Goal: Task Accomplishment & Management: Manage account settings

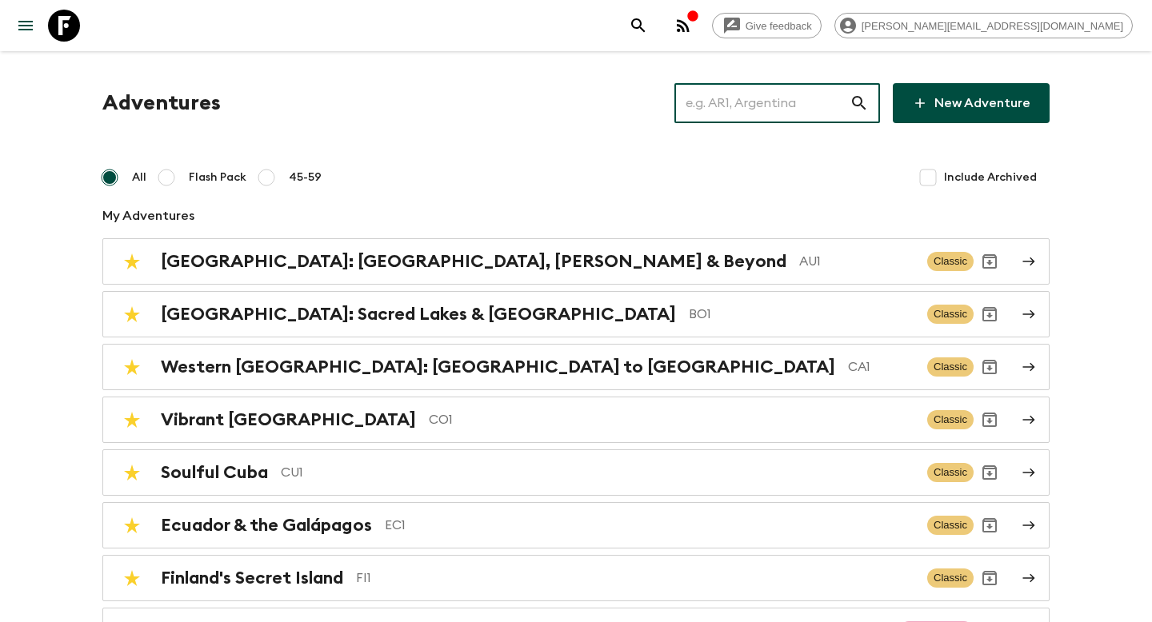
click at [737, 102] on input "text" at bounding box center [761, 103] width 175 height 45
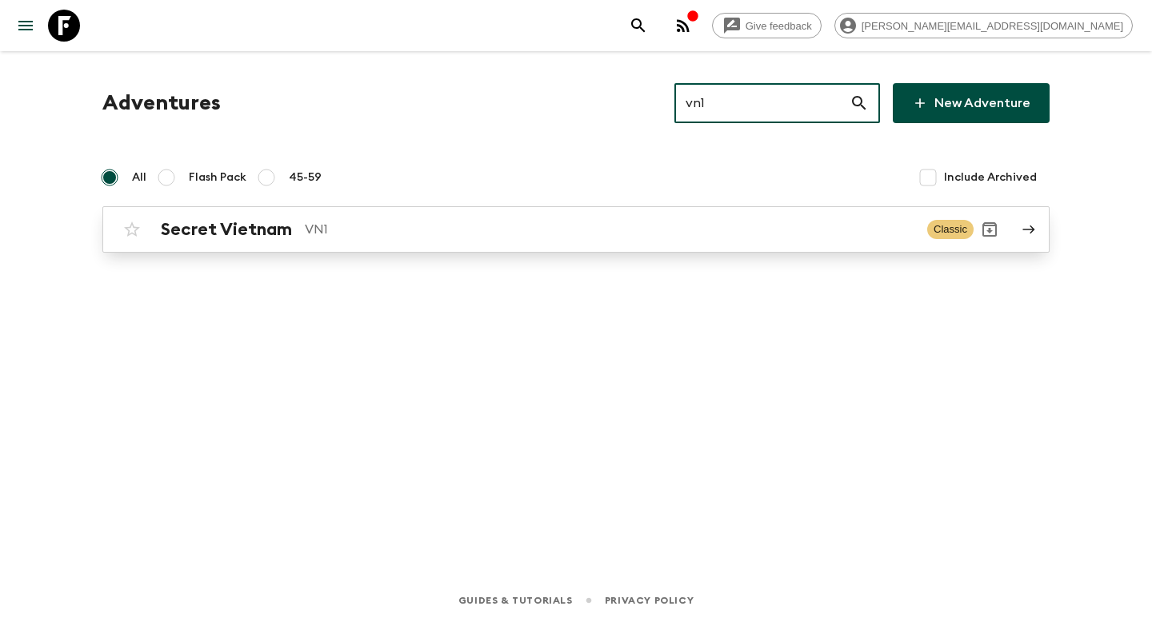
type input "vn1"
click at [526, 213] on link "Secret Vietnam VN1 Classic" at bounding box center [575, 229] width 947 height 46
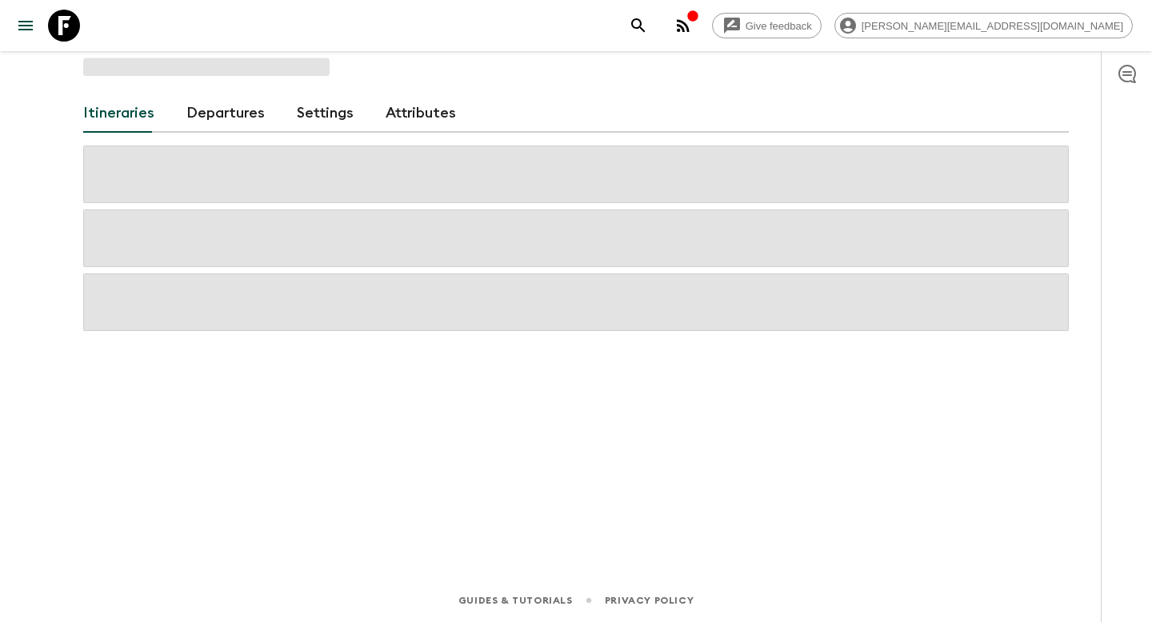
click at [488, 133] on div "Itineraries Departures Settings Attributes" at bounding box center [576, 113] width 986 height 38
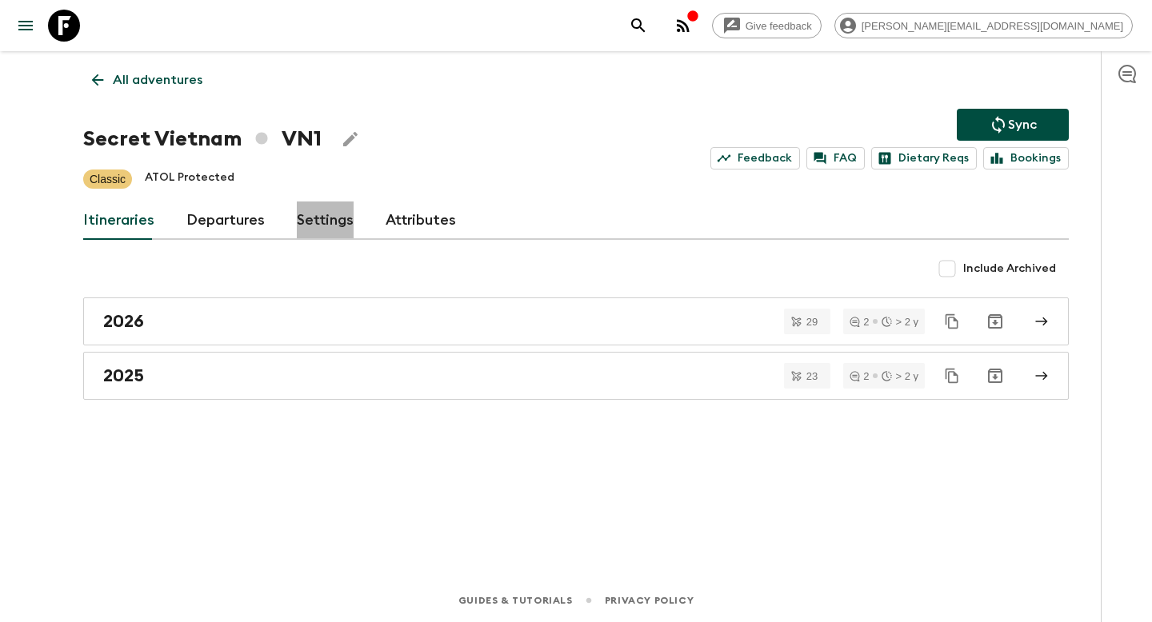
click at [344, 216] on link "Settings" at bounding box center [325, 221] width 57 height 38
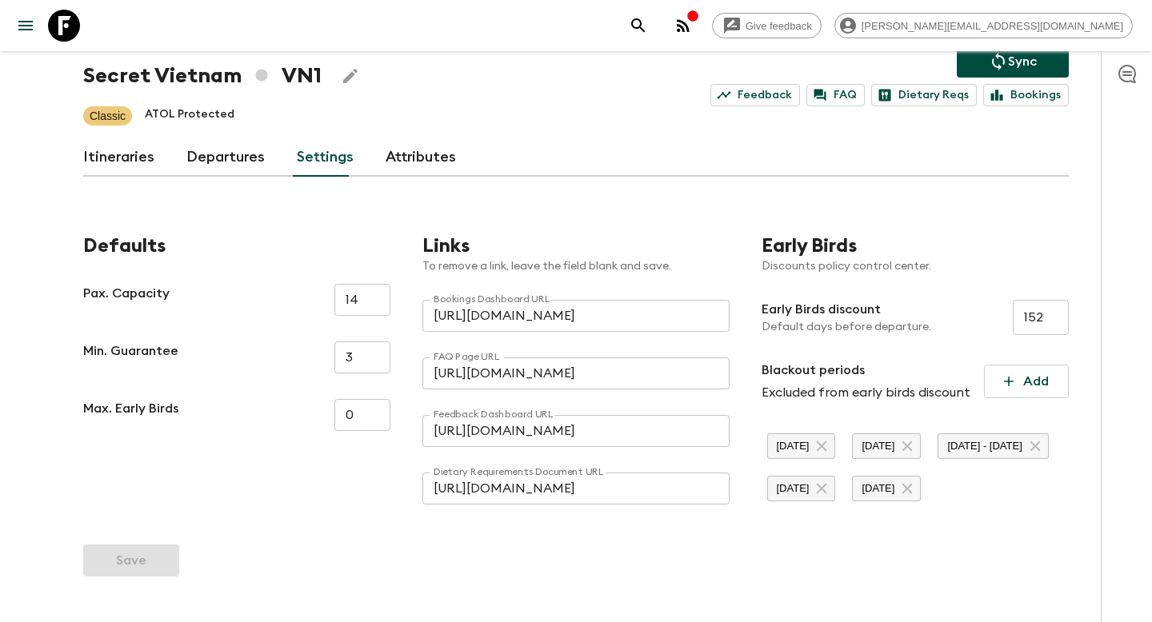
scroll to position [61, 0]
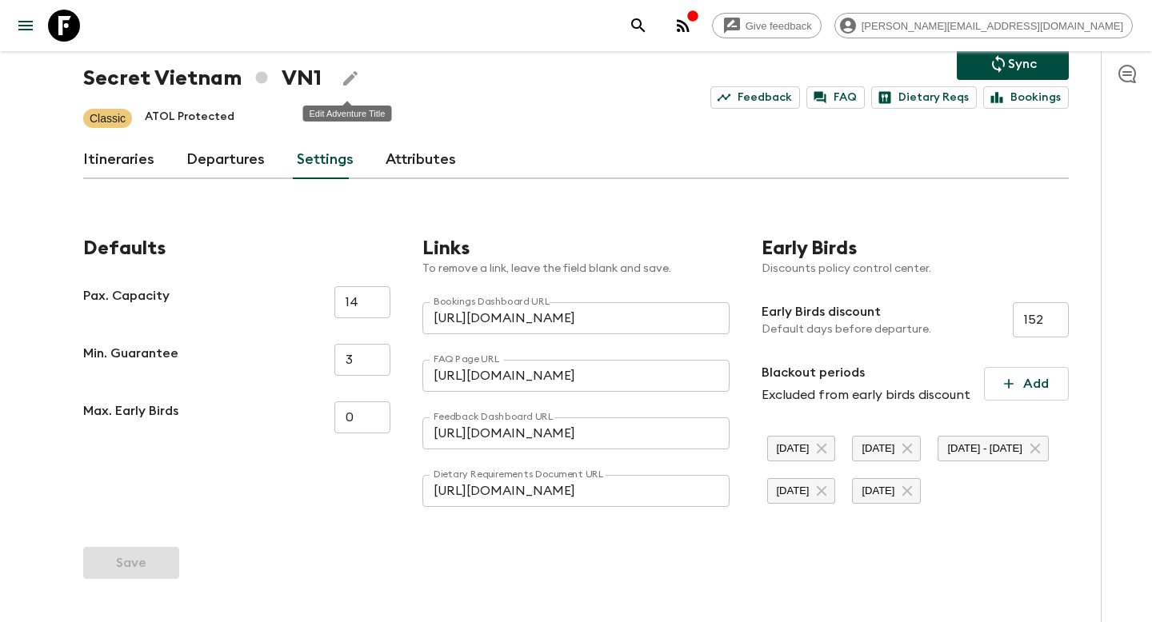
click at [343, 86] on icon "Edit Adventure Title" at bounding box center [350, 78] width 19 height 19
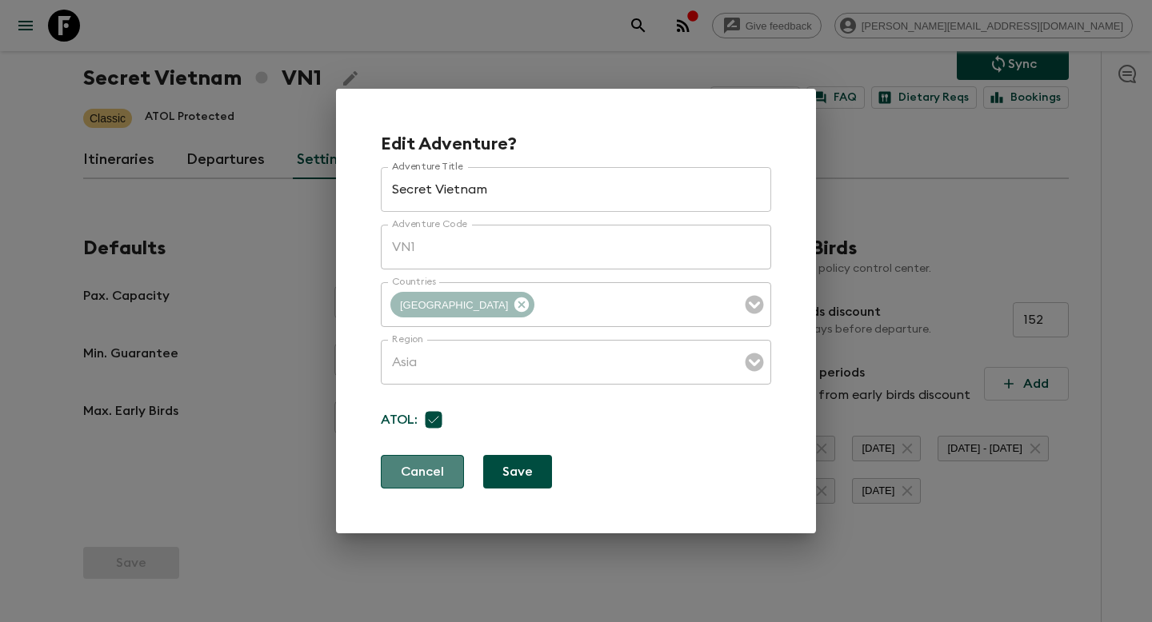
click at [418, 479] on button "Cancel" at bounding box center [422, 472] width 83 height 34
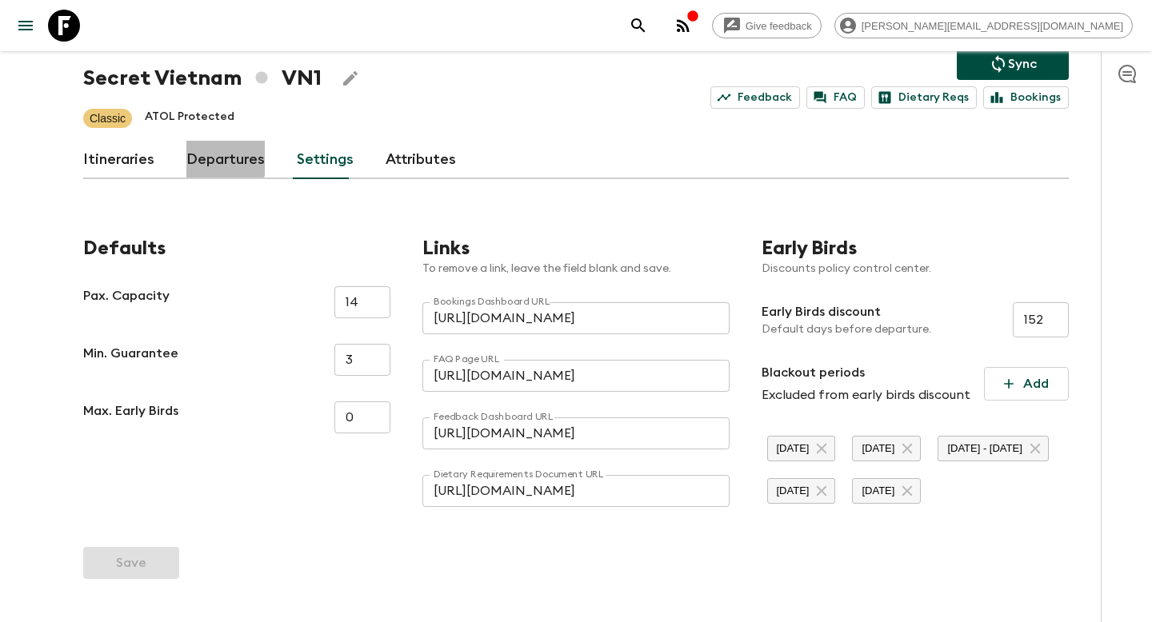
click at [201, 155] on link "Departures" at bounding box center [225, 160] width 78 height 38
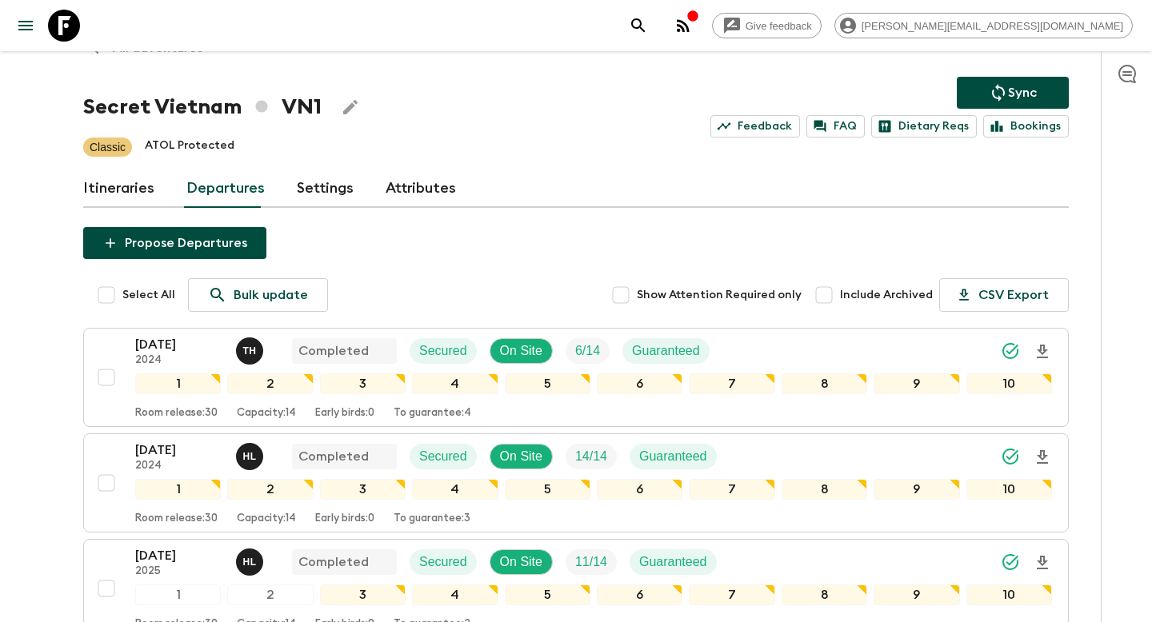
scroll to position [61, 0]
